Goal: Browse casually

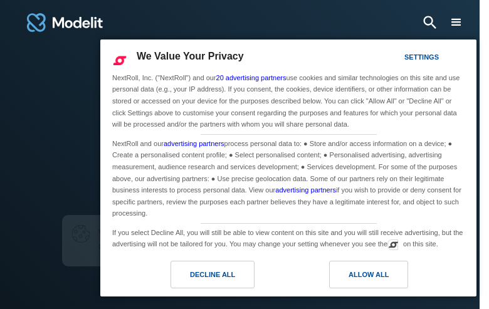
type input "**********"
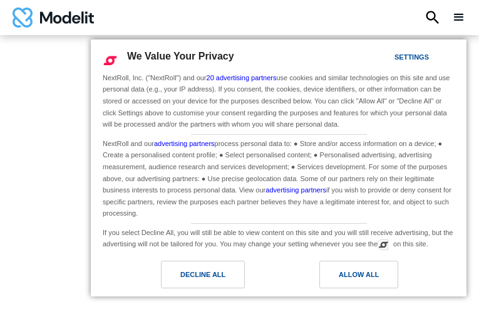
type input "**********"
